Goal: Task Accomplishment & Management: Use online tool/utility

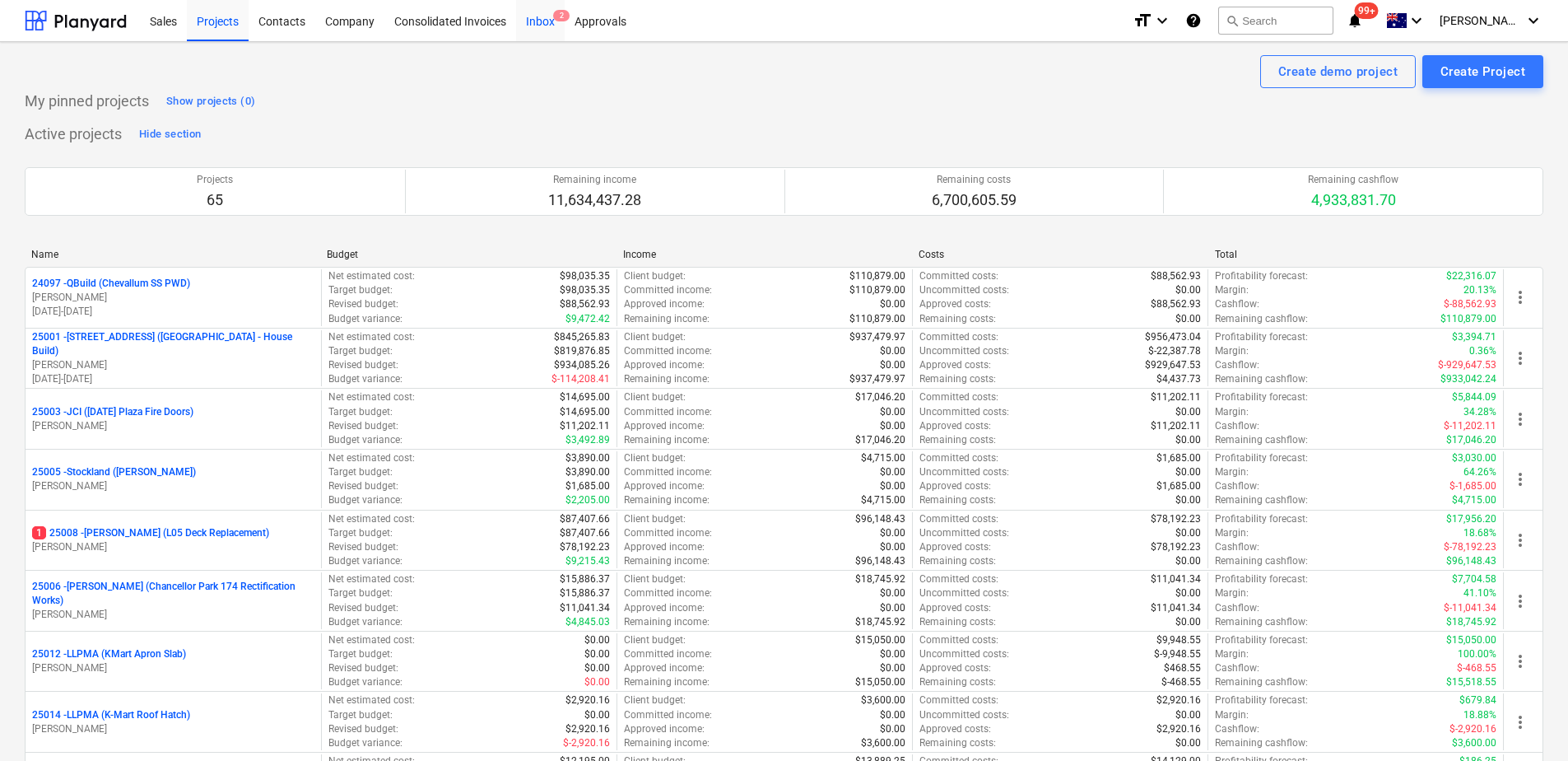
click at [554, 27] on div "Inbox 2" at bounding box center [541, 20] width 49 height 42
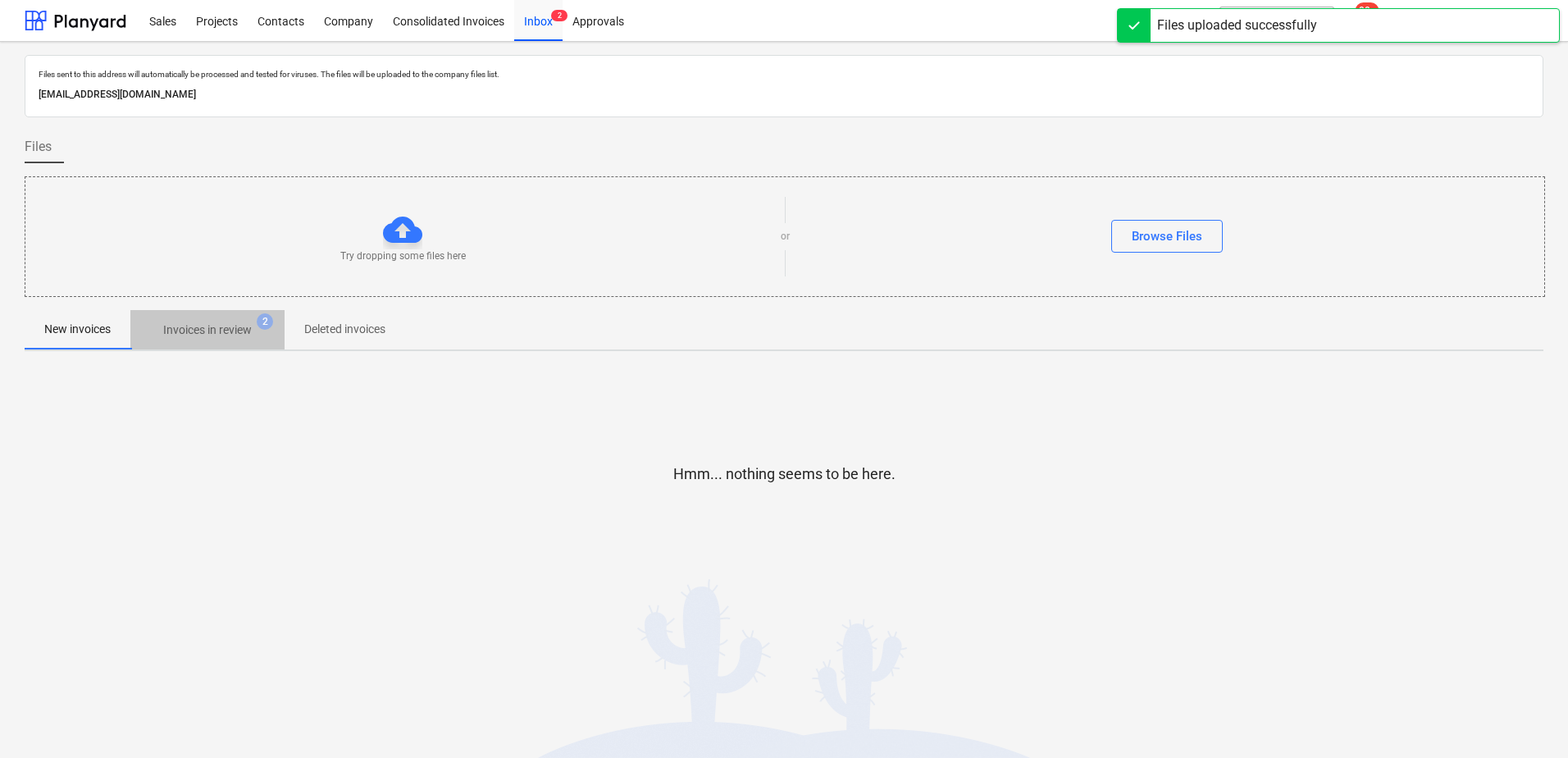
click at [215, 328] on p "Invoices in review" at bounding box center [208, 329] width 88 height 17
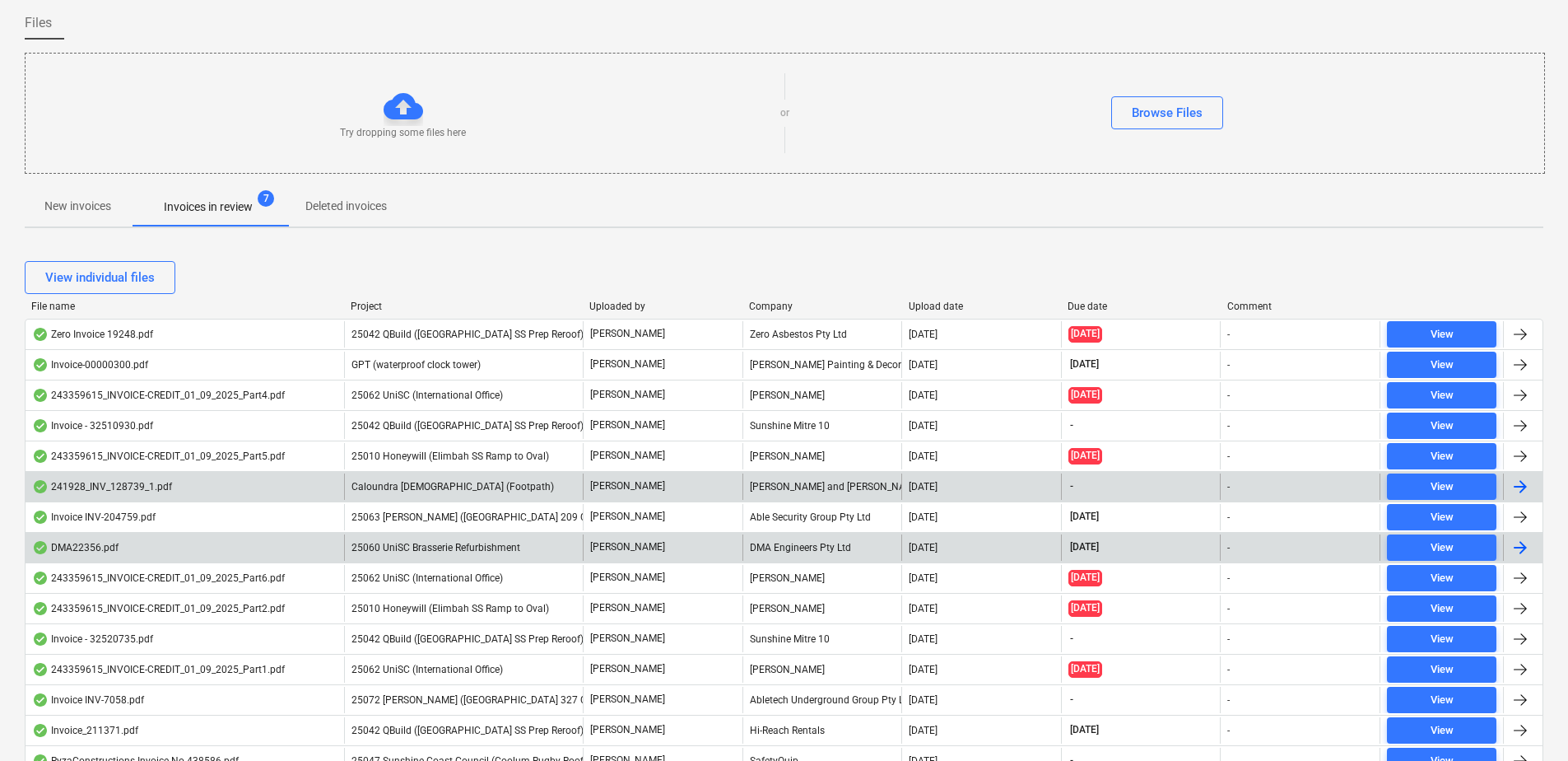
scroll to position [165, 0]
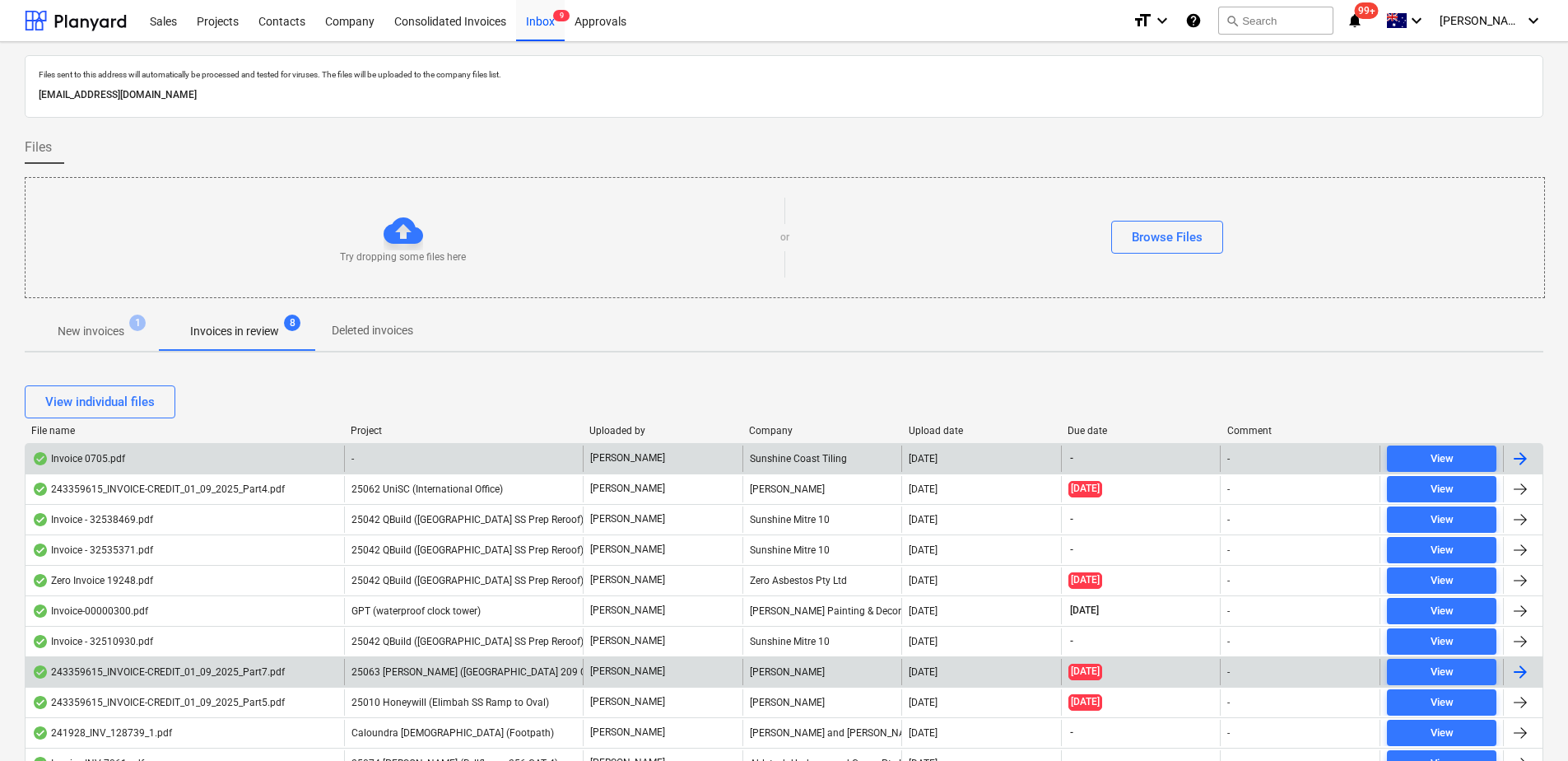
click at [428, 460] on div "-" at bounding box center [464, 458] width 239 height 26
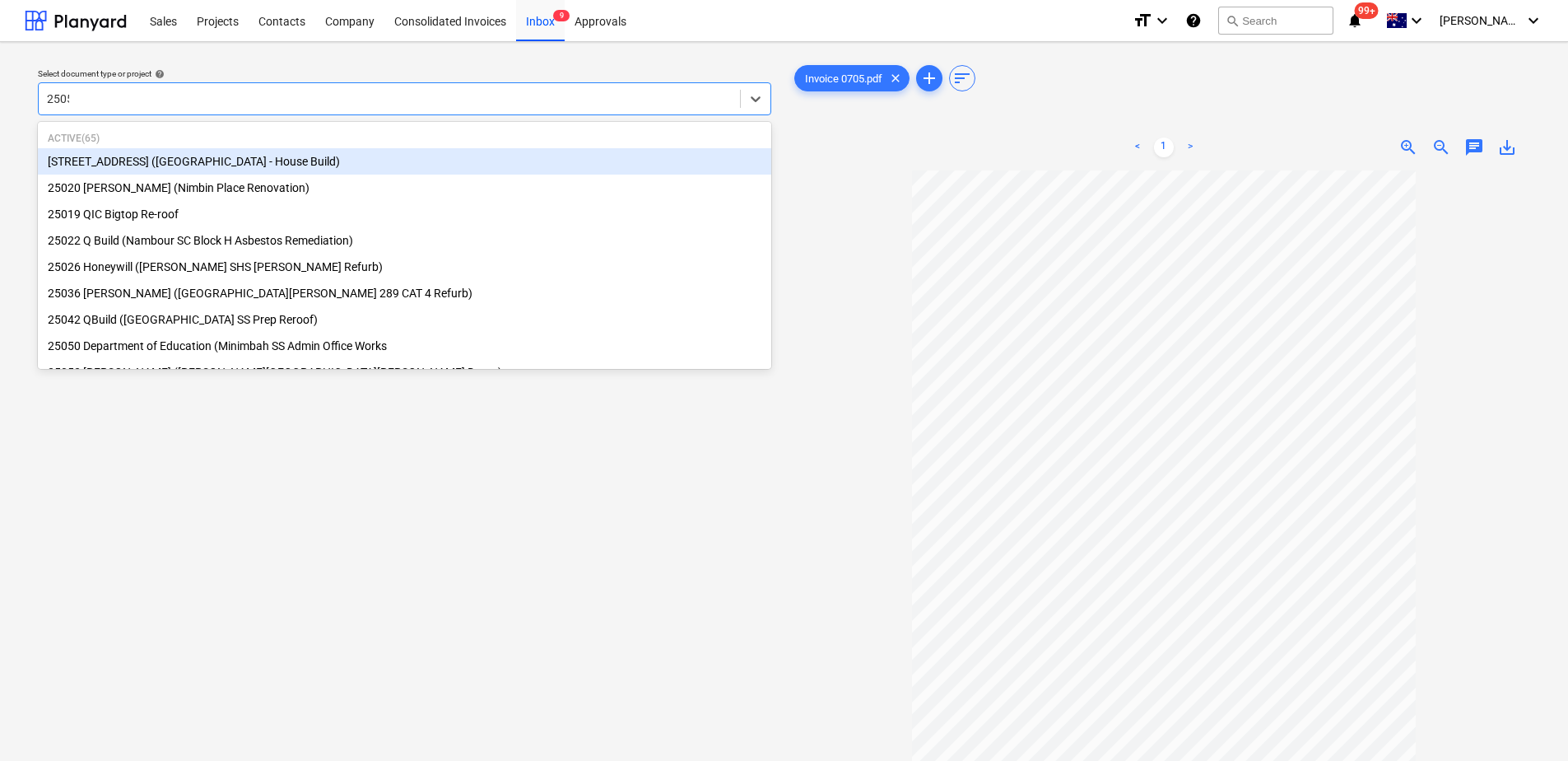
type input "25055"
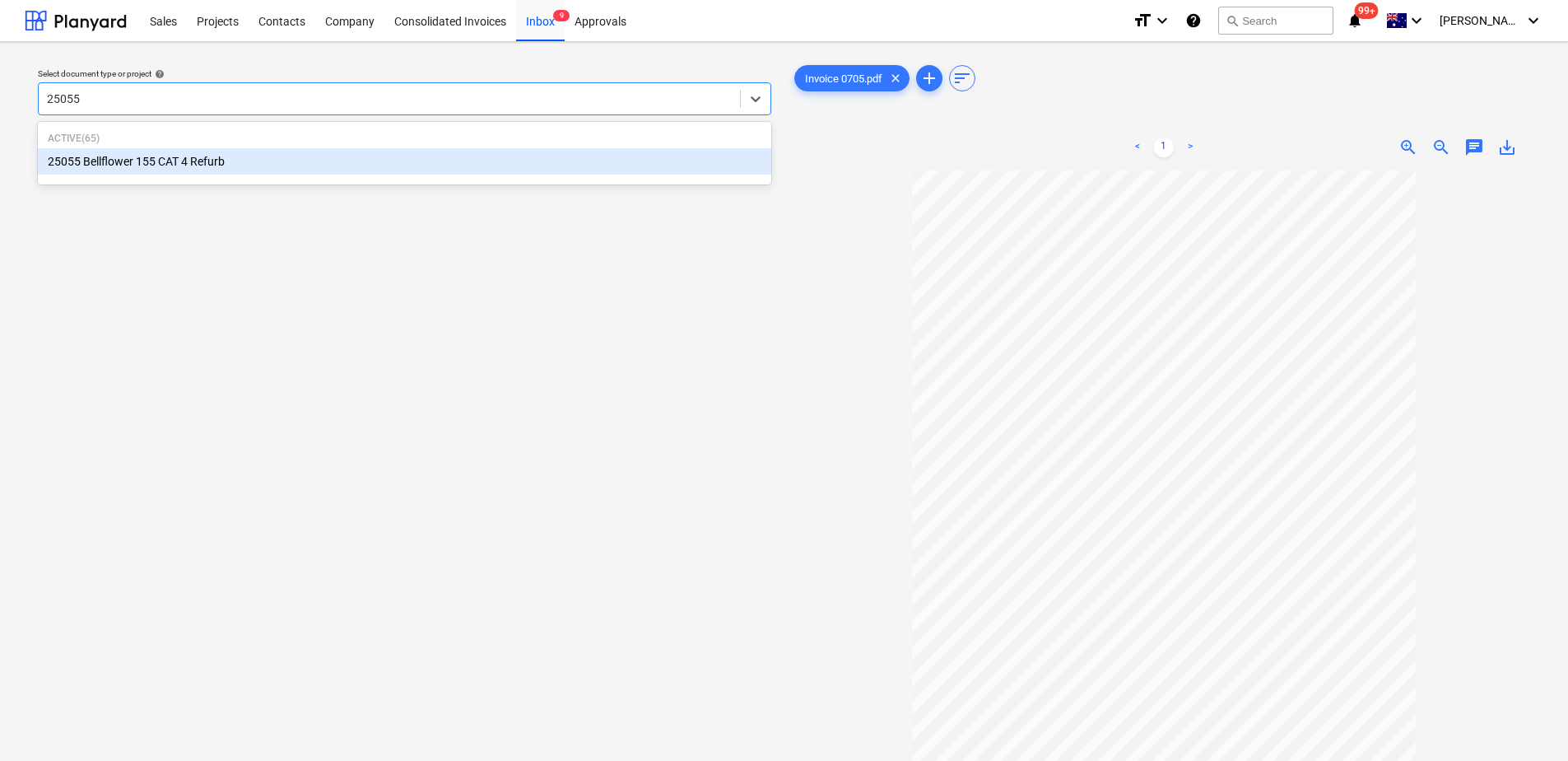
click at [196, 163] on div "25055 Bellflower 155 CAT 4 Refurb" at bounding box center [405, 161] width 734 height 26
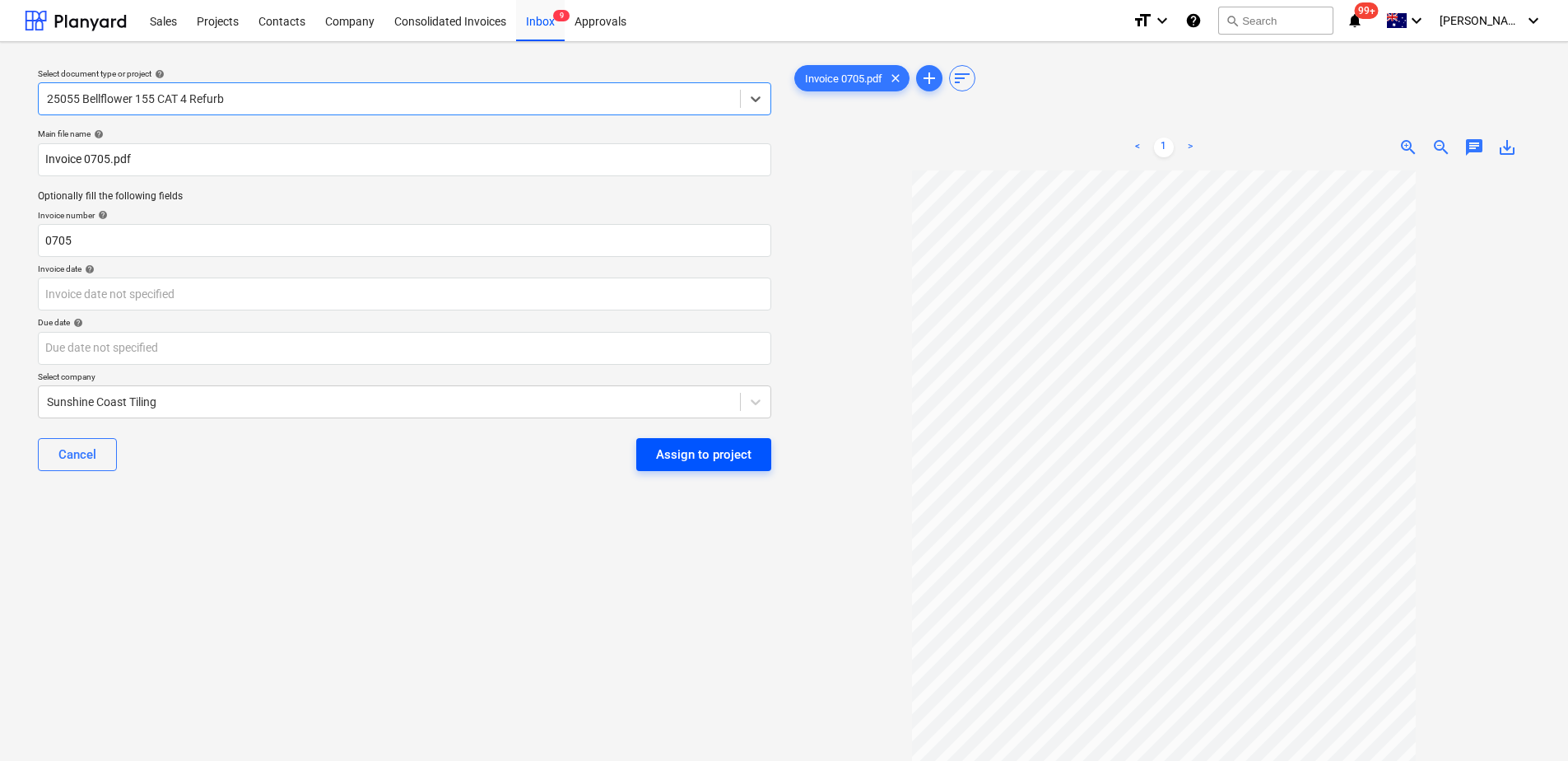
click at [654, 456] on button "Assign to project" at bounding box center [703, 454] width 135 height 33
